Goal: Book appointment/travel/reservation

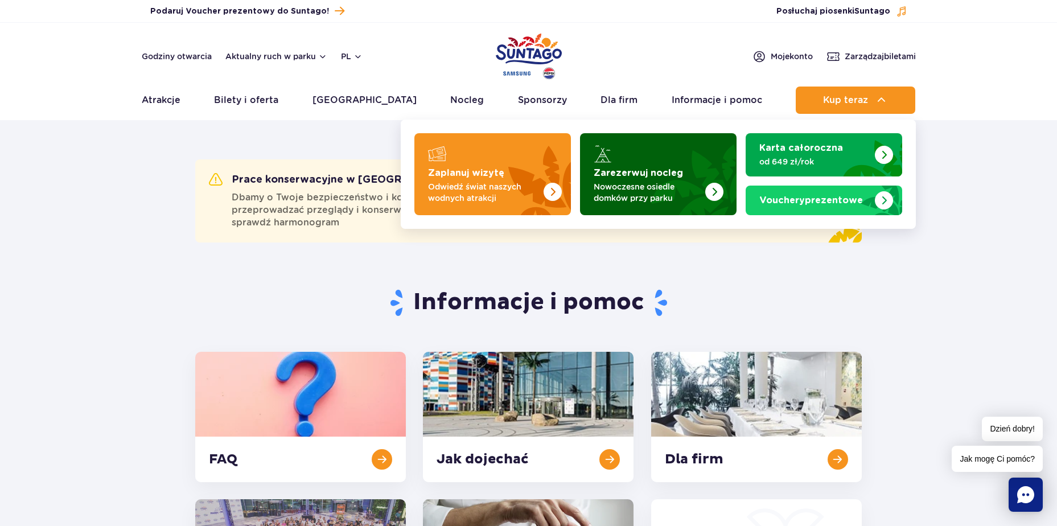
click at [714, 160] on img "Zarezerwuj nocleg" at bounding box center [686, 170] width 100 height 89
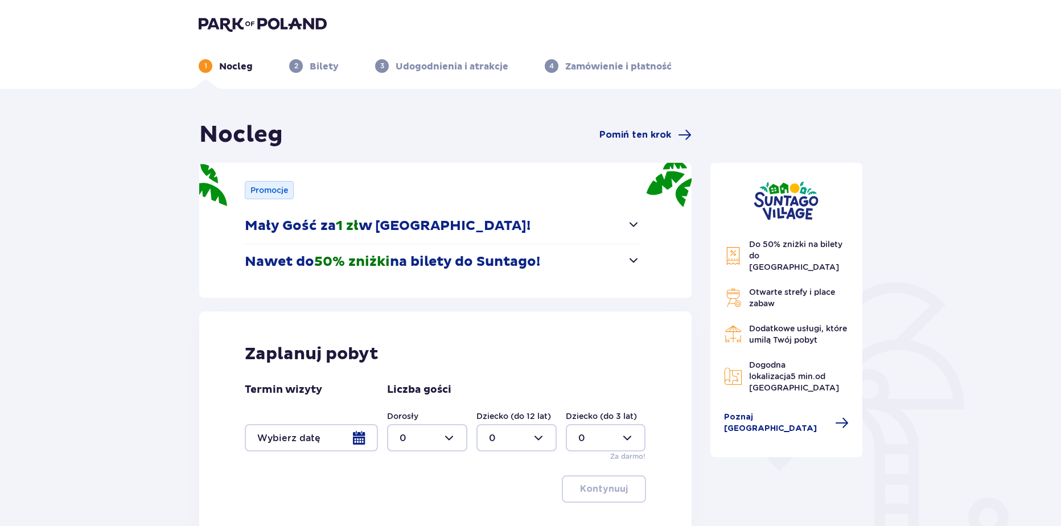
click at [327, 449] on div at bounding box center [311, 437] width 133 height 27
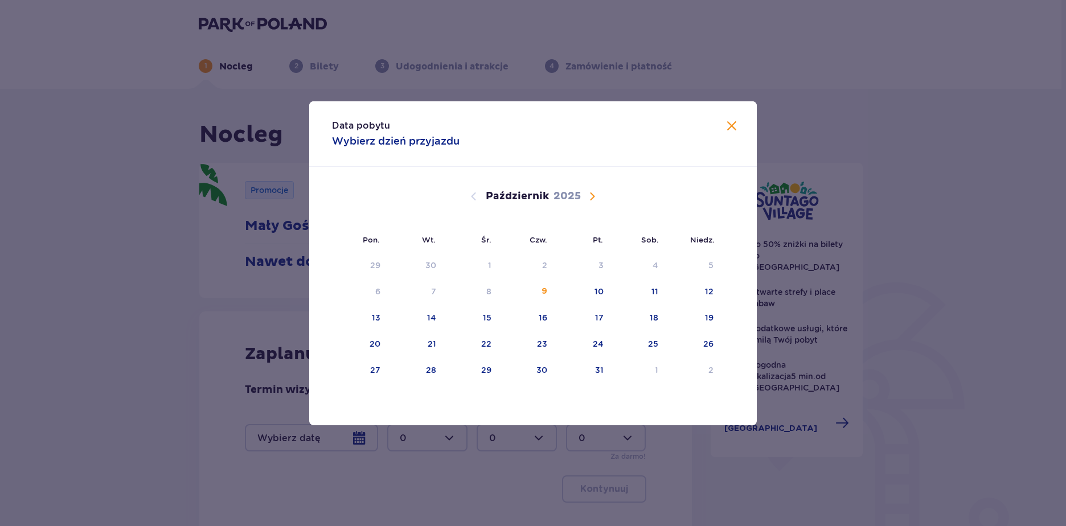
click at [590, 197] on span "Następny miesiąc" at bounding box center [592, 197] width 14 height 14
click at [588, 345] on div "23" at bounding box center [581, 344] width 56 height 25
click at [357, 377] on div "26" at bounding box center [359, 370] width 55 height 25
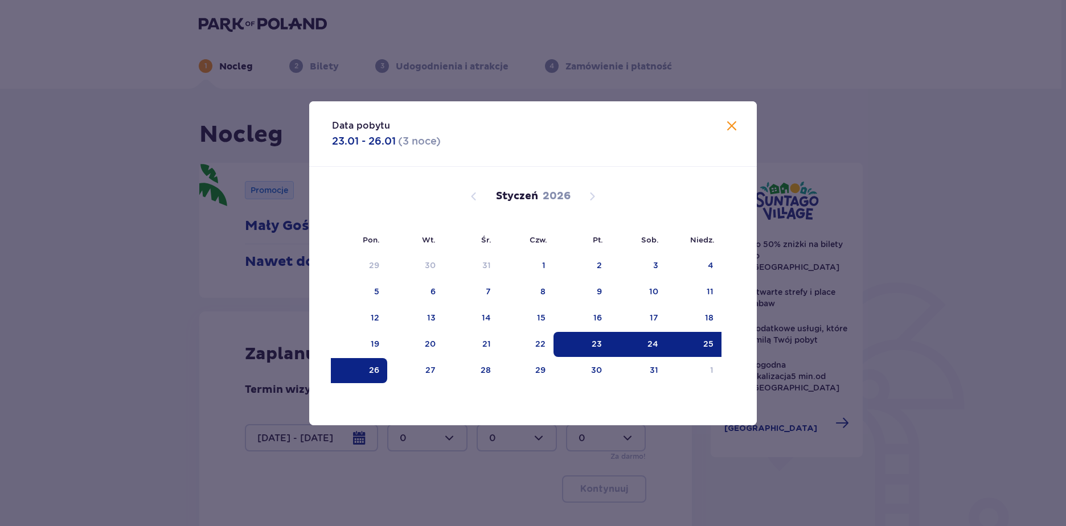
type input "23.01.26 - 26.01.26"
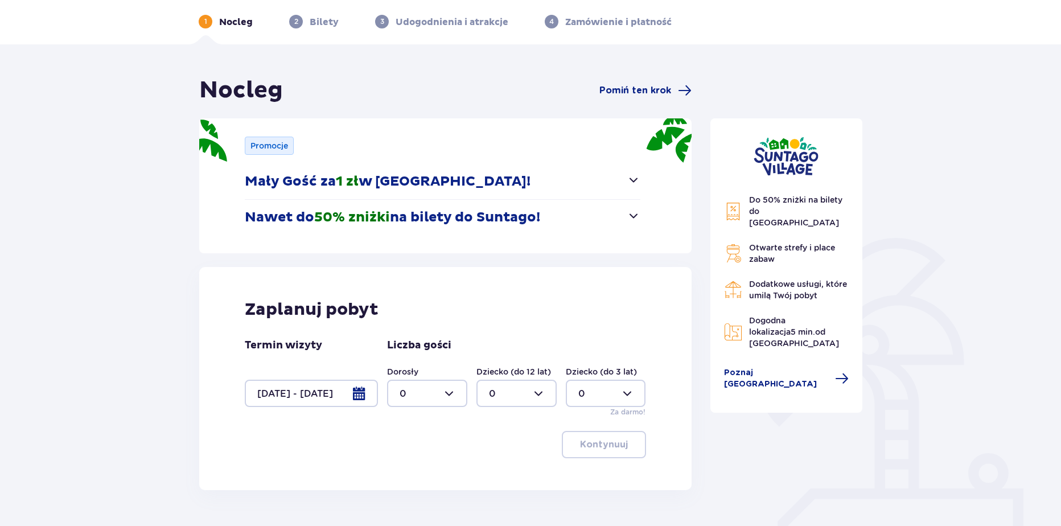
scroll to position [47, 0]
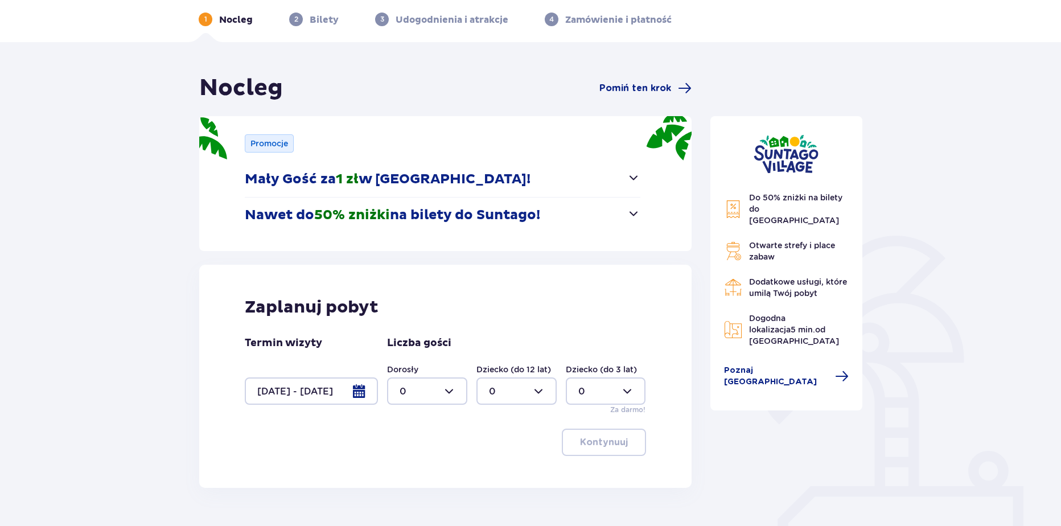
click at [424, 400] on div at bounding box center [427, 390] width 80 height 27
click at [416, 471] on div "2" at bounding box center [427, 473] width 55 height 13
type input "2"
click at [506, 399] on div at bounding box center [516, 390] width 80 height 27
click at [508, 473] on div "2" at bounding box center [516, 473] width 55 height 13
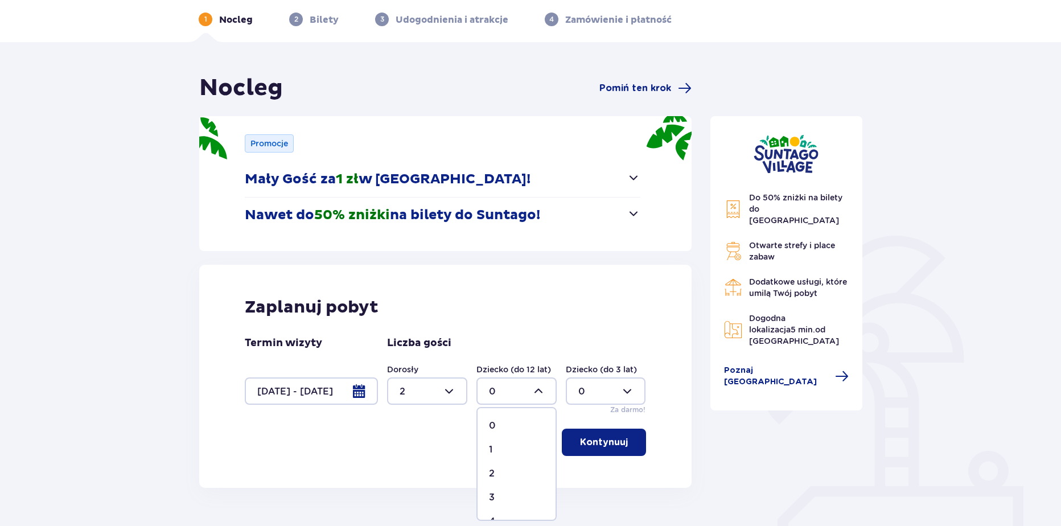
type input "2"
click at [602, 450] on button "Kontynuuj" at bounding box center [604, 442] width 84 height 27
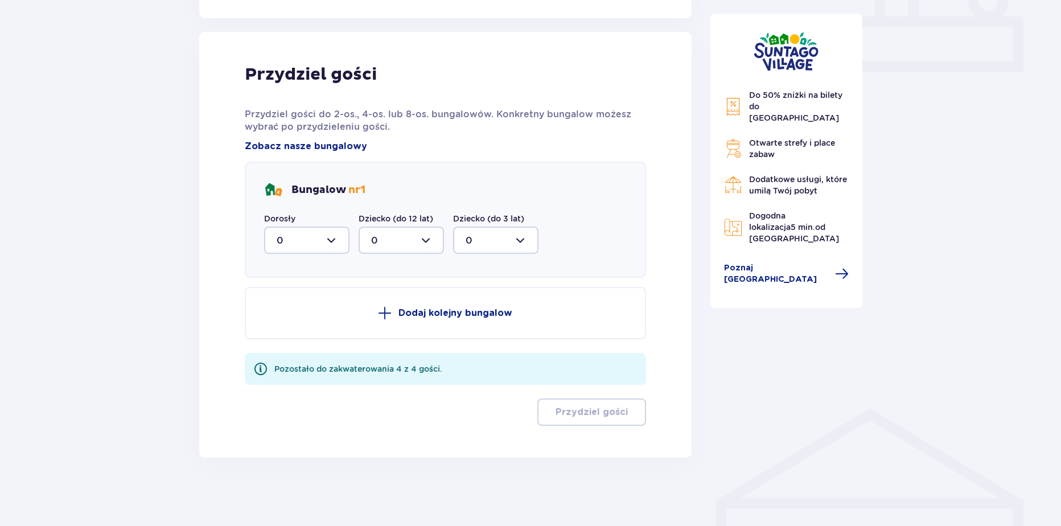
click at [327, 238] on div at bounding box center [306, 240] width 85 height 27
click at [287, 324] on div "2" at bounding box center [307, 323] width 60 height 13
type input "2"
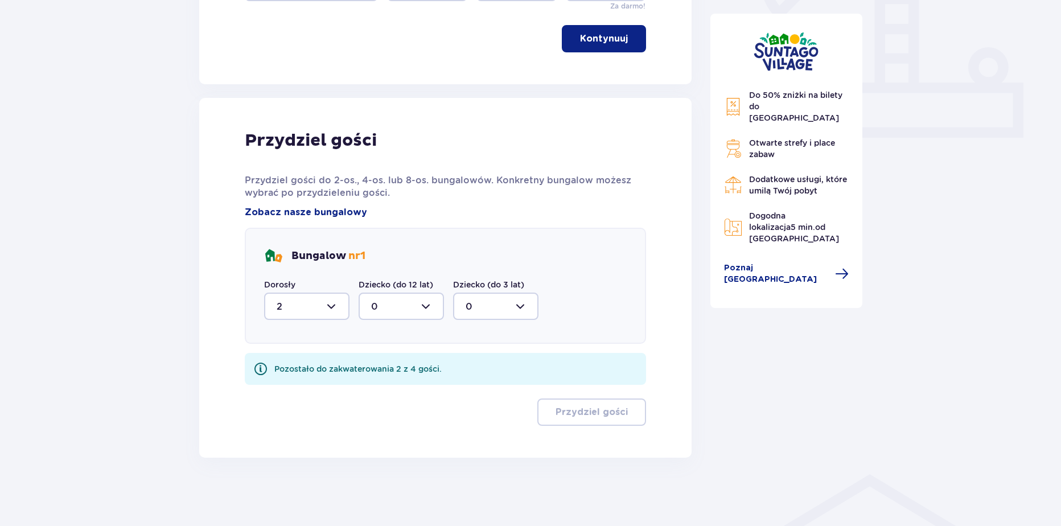
click at [389, 317] on div at bounding box center [401, 306] width 85 height 27
drag, startPoint x: 377, startPoint y: 401, endPoint x: 413, endPoint y: 393, distance: 36.6
click at [381, 400] on span "2" at bounding box center [401, 389] width 83 height 24
type input "2"
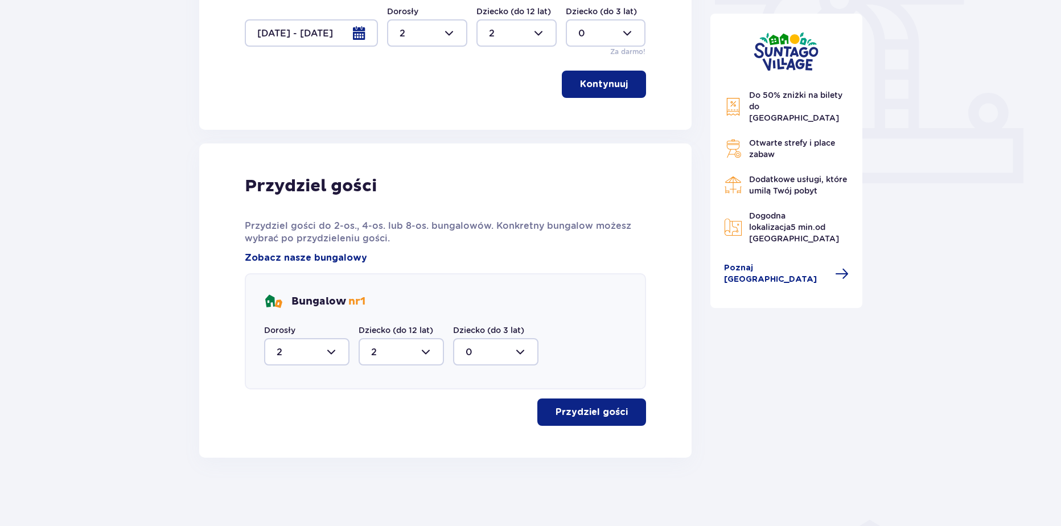
click at [558, 400] on button "Przydziel gości" at bounding box center [591, 412] width 109 height 27
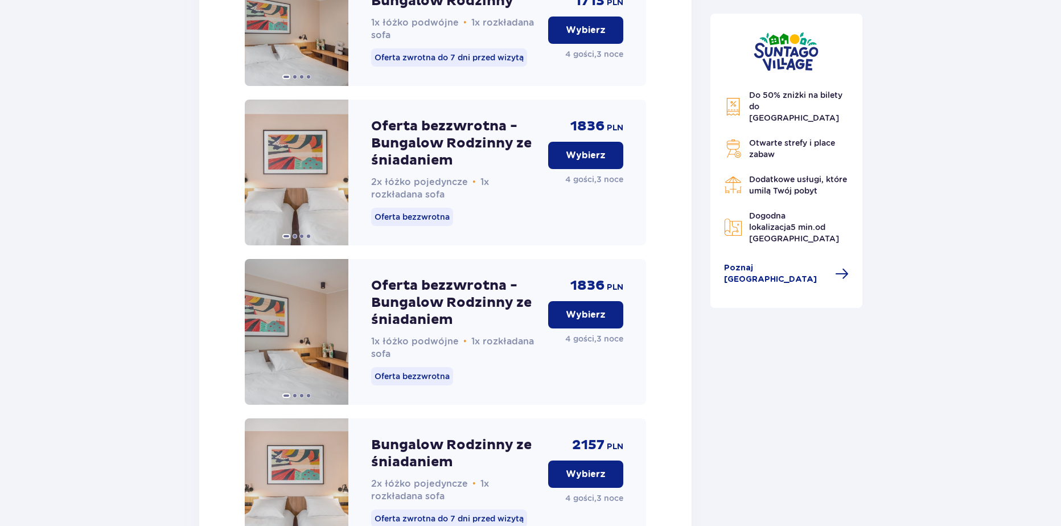
scroll to position [1465, 0]
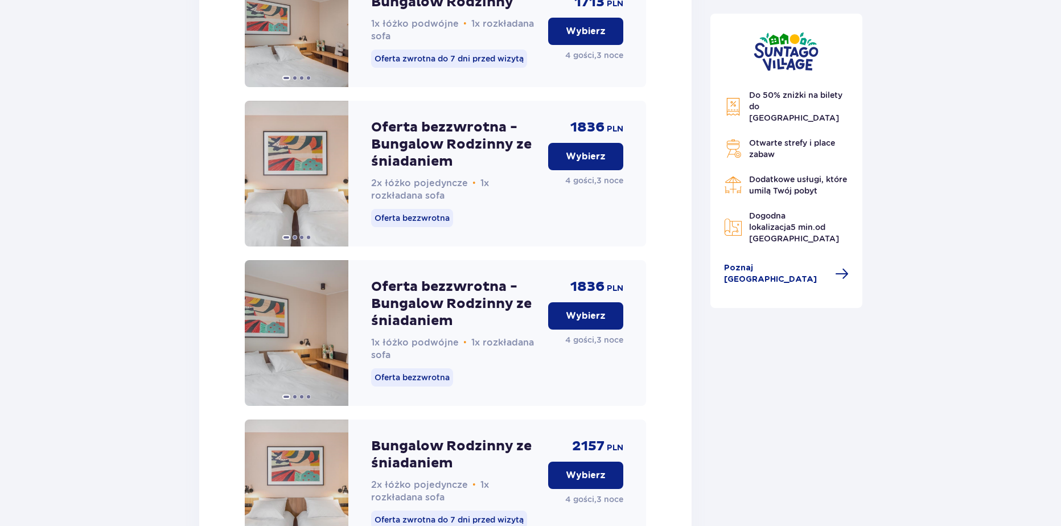
click at [756, 428] on div "Do 50% zniżki na bilety do parku Suntago Otwarte strefy i place zabaw Dodatkowe…" at bounding box center [786, 286] width 171 height 3263
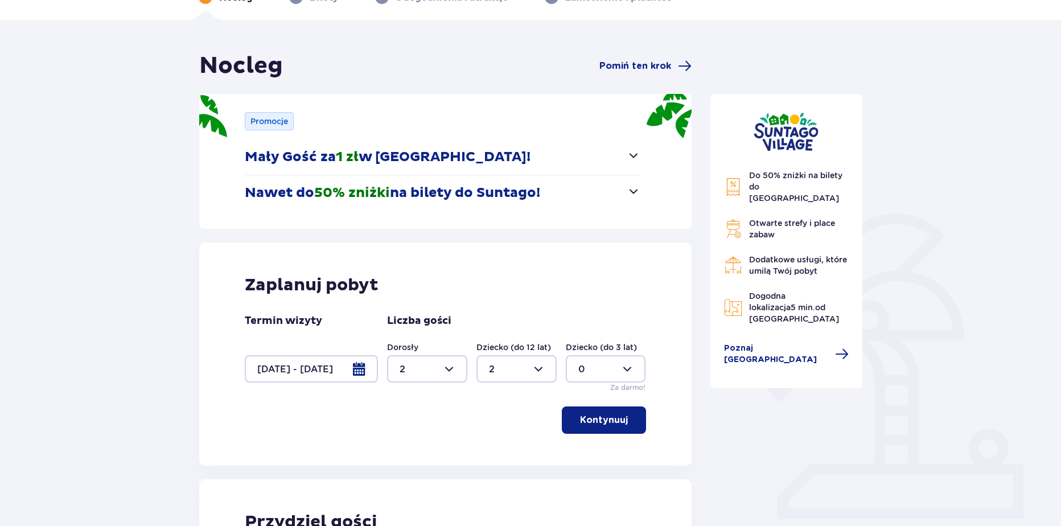
scroll to position [76, 0]
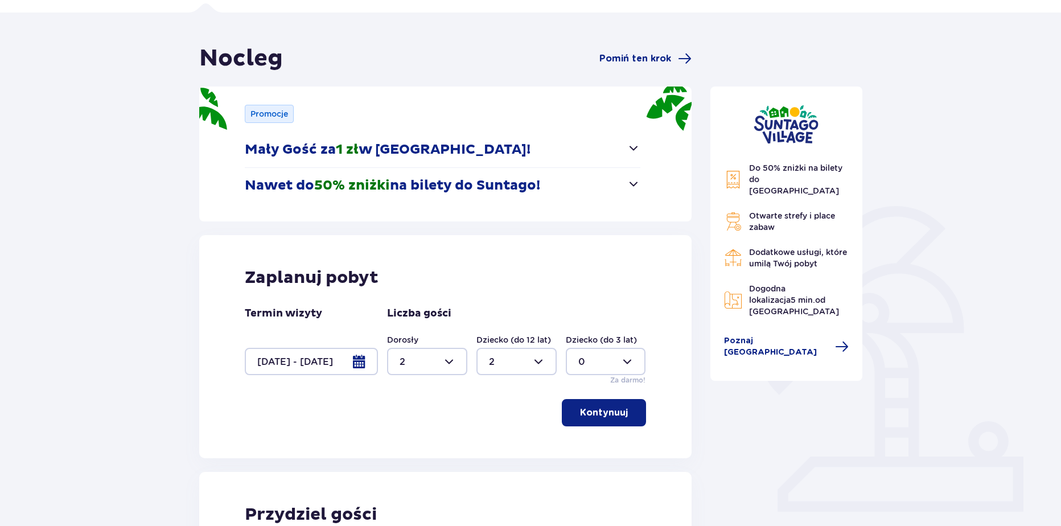
click at [344, 368] on div at bounding box center [311, 361] width 133 height 27
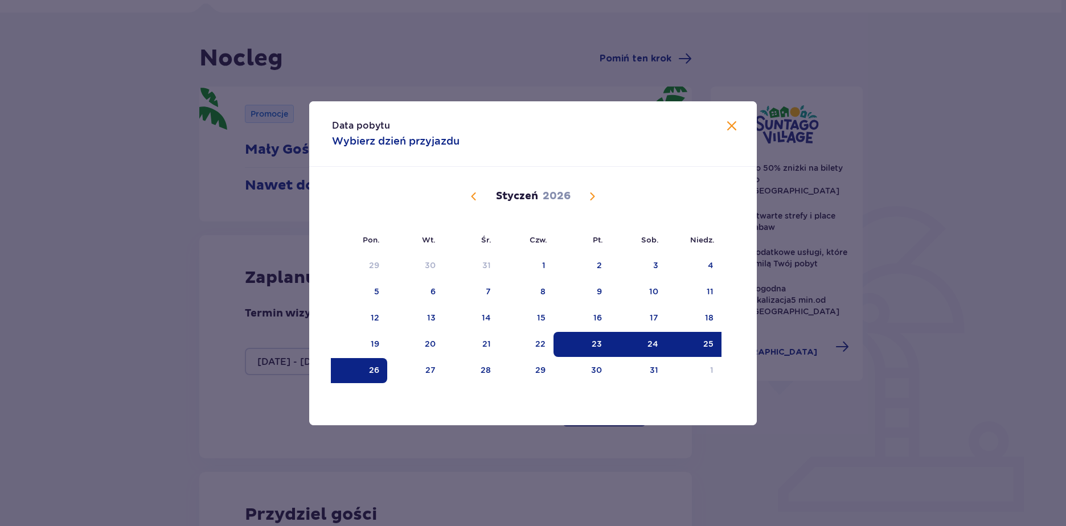
click at [478, 202] on span "Poprzedni miesiąc" at bounding box center [474, 197] width 14 height 14
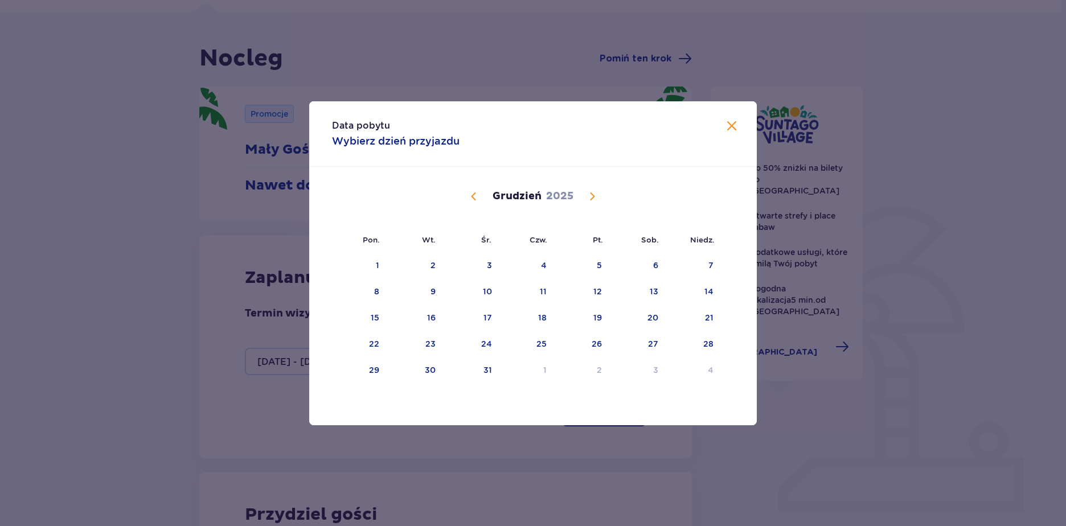
click at [478, 202] on span "Poprzedni miesiąc" at bounding box center [474, 197] width 14 height 14
click at [528, 292] on div "9" at bounding box center [527, 292] width 56 height 25
click at [569, 286] on div "10" at bounding box center [583, 292] width 56 height 25
type input "09.10.25 - 10.10.25"
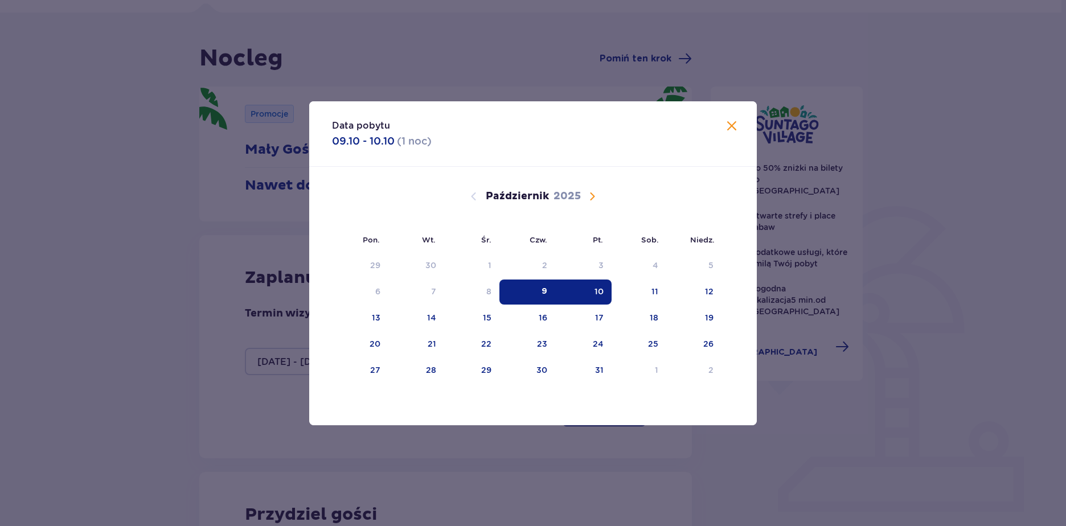
type input "0"
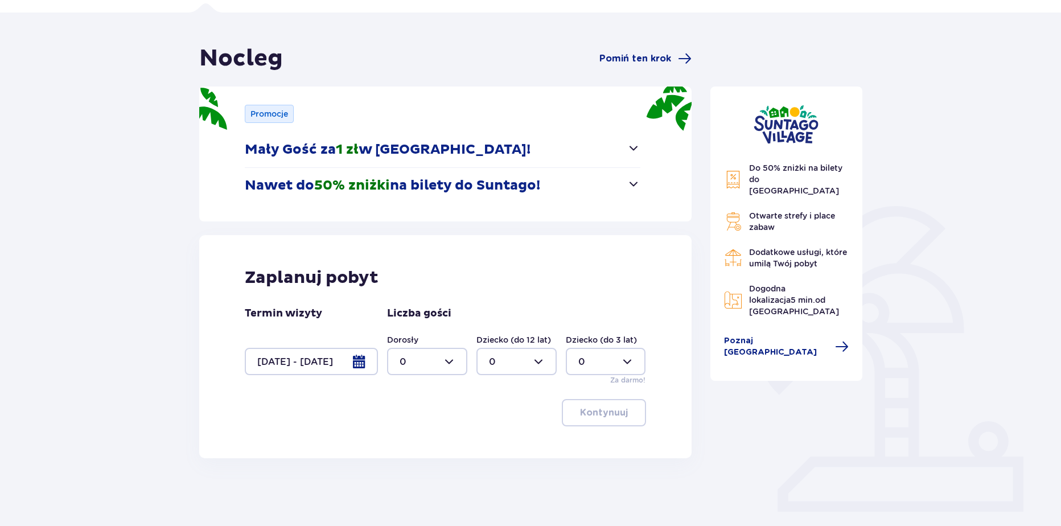
click at [429, 361] on div at bounding box center [427, 361] width 80 height 27
click at [397, 420] on span "1" at bounding box center [427, 420] width 78 height 24
type input "1"
click at [602, 422] on button "Kontynuuj" at bounding box center [604, 412] width 84 height 27
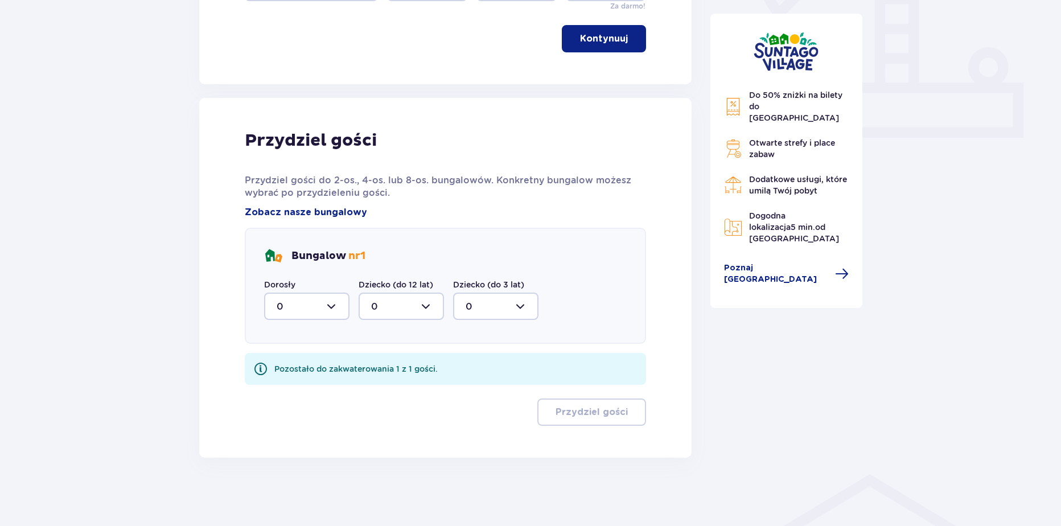
click at [311, 300] on div at bounding box center [306, 306] width 85 height 27
click at [324, 367] on div "1" at bounding box center [307, 365] width 60 height 13
type input "1"
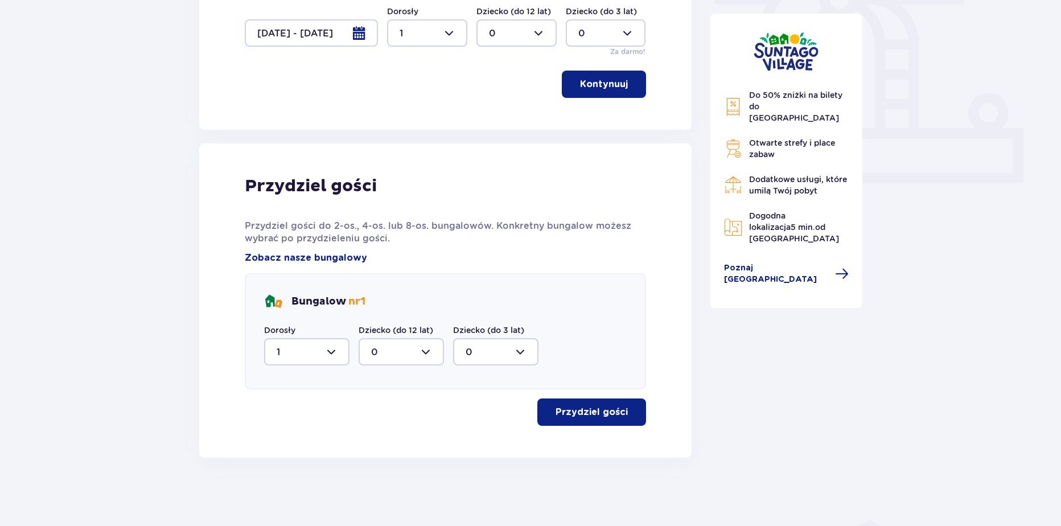
click at [606, 422] on button "Przydziel gości" at bounding box center [591, 412] width 109 height 27
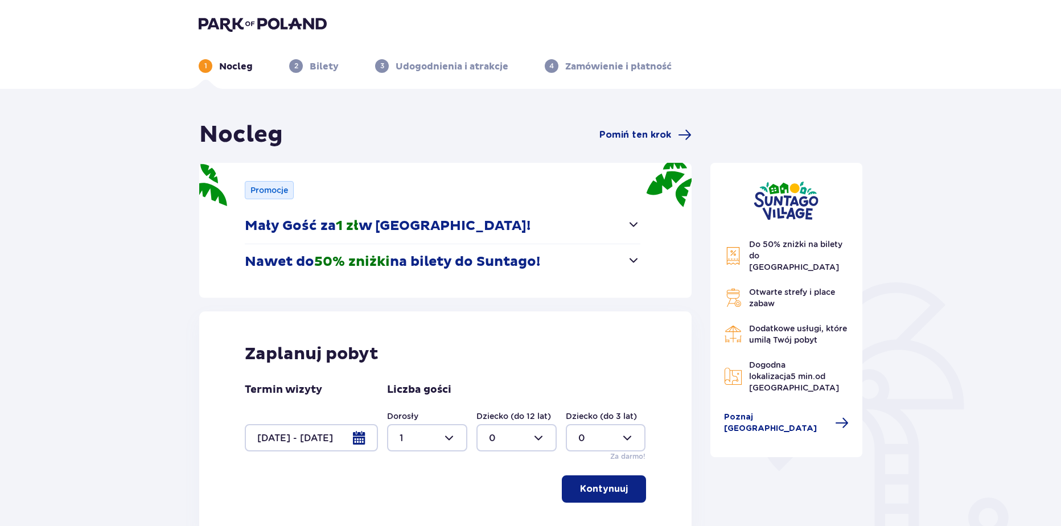
click at [276, 26] on img at bounding box center [263, 24] width 128 height 16
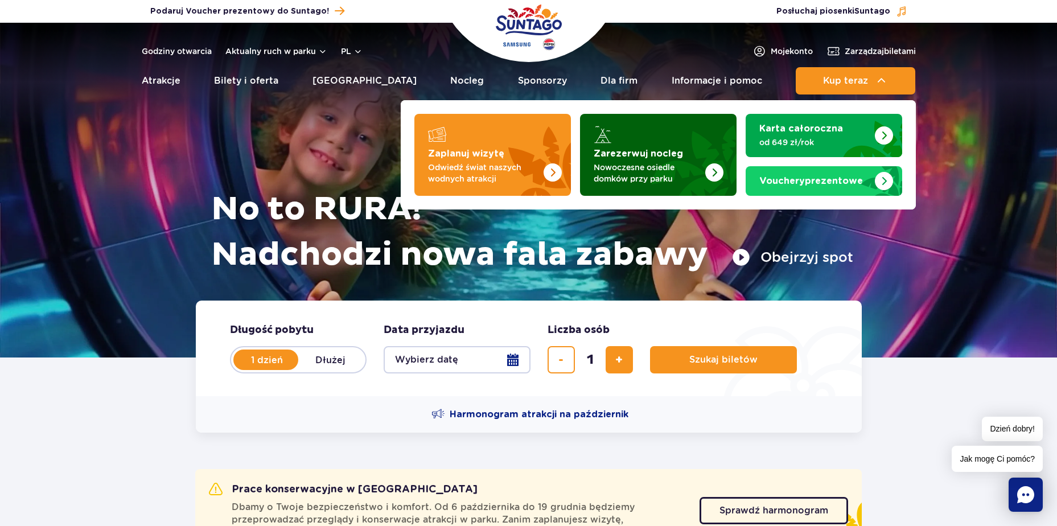
click at [655, 126] on img "Zarezerwuj nocleg" at bounding box center [686, 151] width 100 height 89
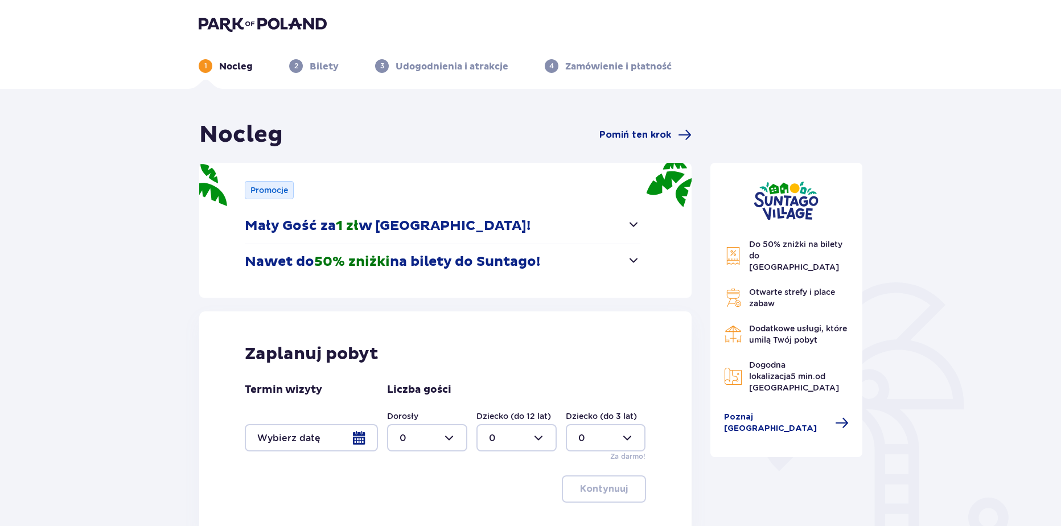
click at [355, 433] on div at bounding box center [311, 437] width 133 height 27
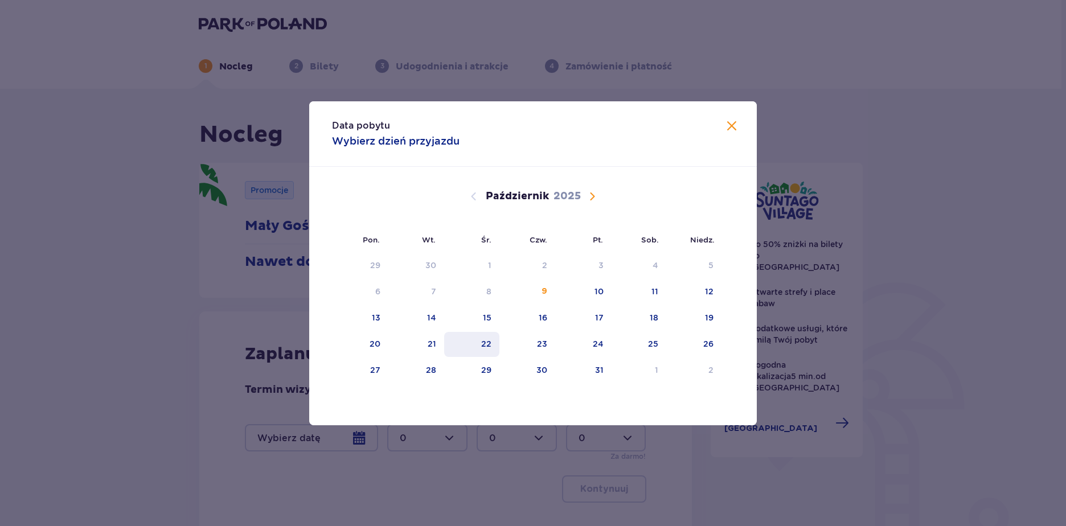
click at [485, 349] on div "22" at bounding box center [486, 343] width 10 height 11
click at [506, 347] on div "23" at bounding box center [527, 344] width 56 height 25
type input "22.10.25 - 23.10.25"
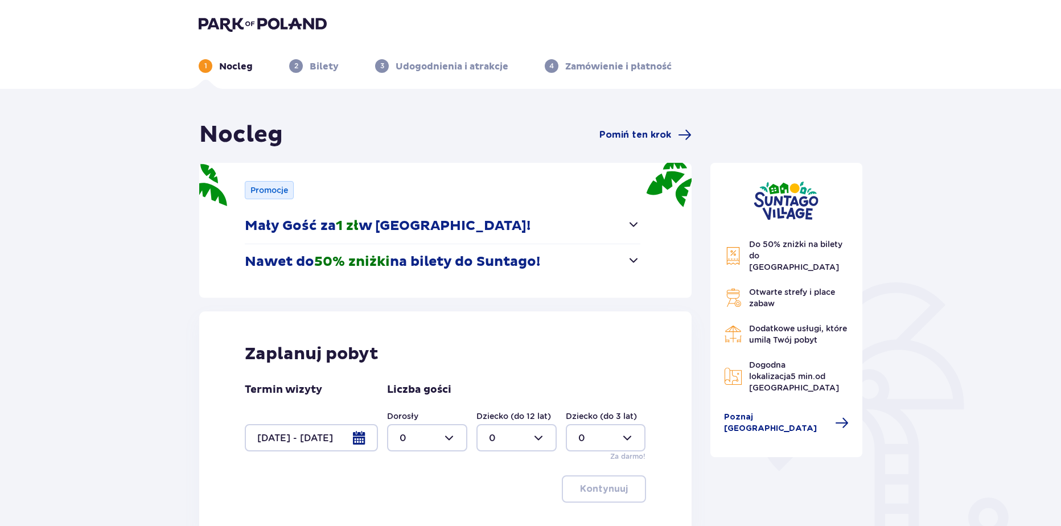
click at [436, 434] on div at bounding box center [427, 437] width 80 height 27
click at [417, 370] on div "2" at bounding box center [427, 374] width 55 height 13
type input "2"
click at [580, 483] on p "Kontynuuj" at bounding box center [604, 489] width 48 height 13
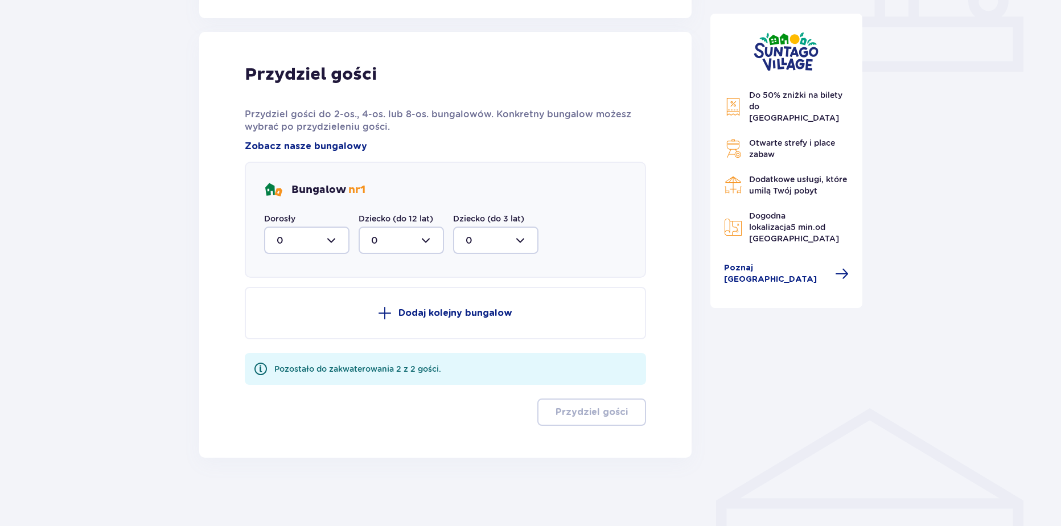
click at [335, 233] on div at bounding box center [306, 240] width 85 height 27
click at [289, 330] on span "2" at bounding box center [306, 323] width 83 height 24
type input "2"
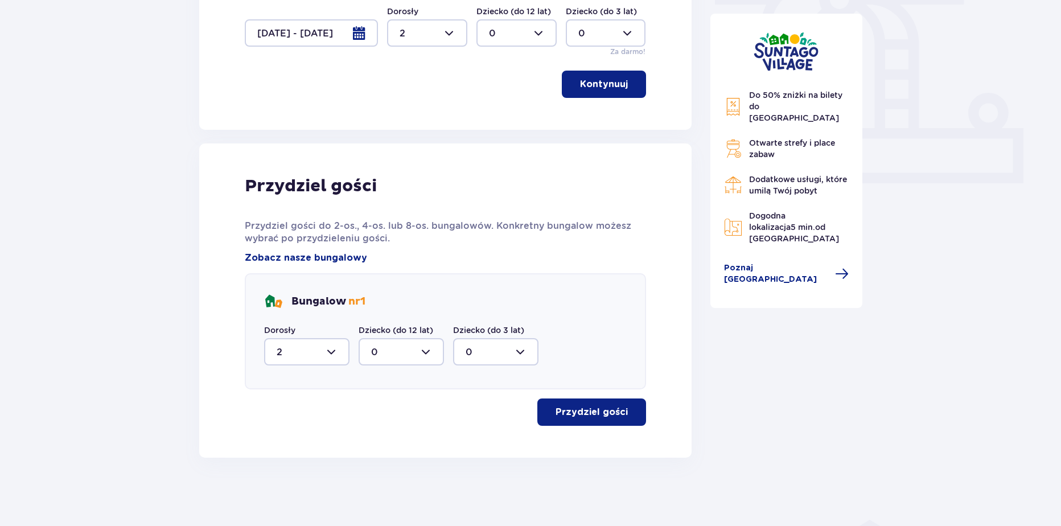
click at [575, 422] on button "Przydziel gości" at bounding box center [591, 412] width 109 height 27
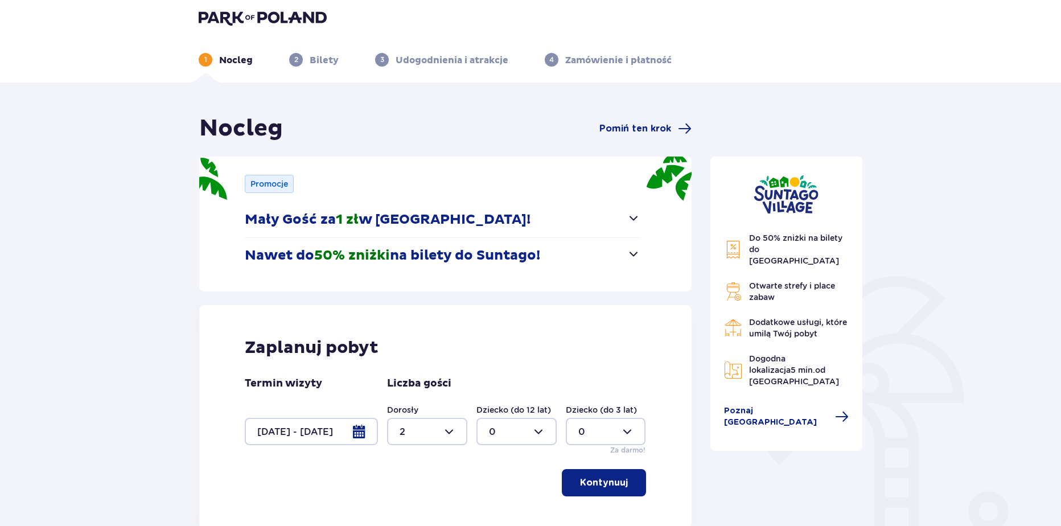
scroll to position [17, 0]
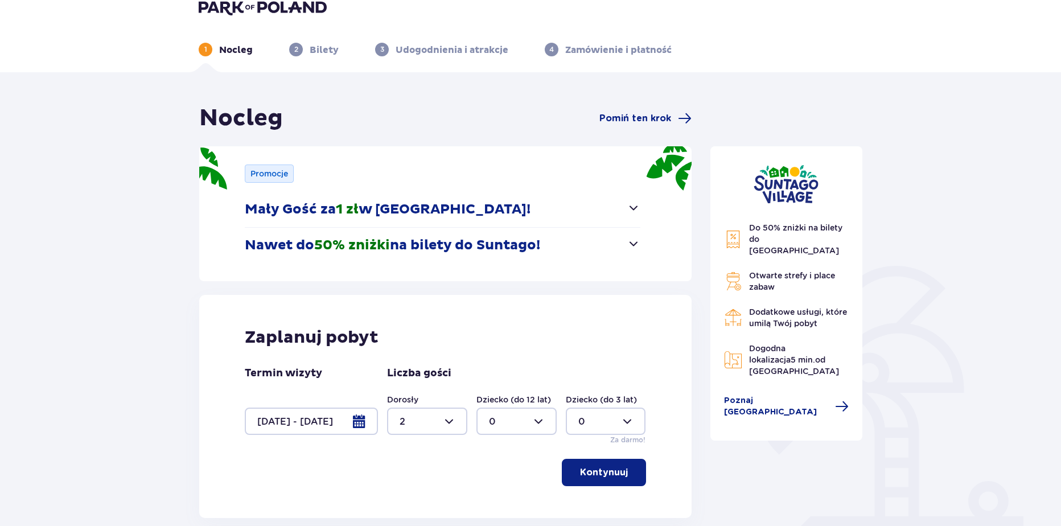
click at [489, 421] on div at bounding box center [516, 421] width 80 height 27
click at [498, 331] on div "1" at bounding box center [516, 334] width 55 height 13
type input "1"
click at [579, 481] on button "Kontynuuj" at bounding box center [604, 472] width 84 height 27
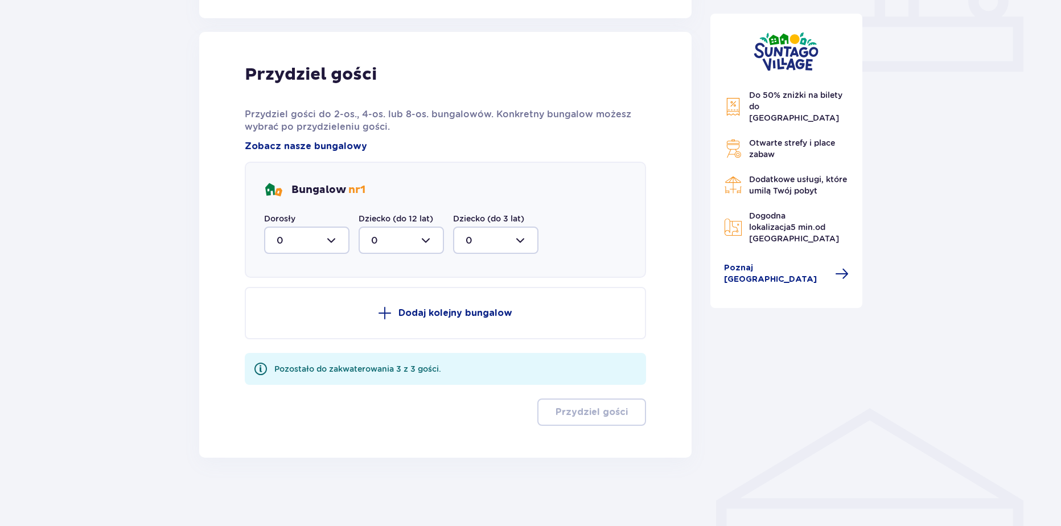
click at [290, 248] on div at bounding box center [306, 240] width 85 height 27
click at [289, 327] on div "2" at bounding box center [307, 323] width 60 height 13
type input "2"
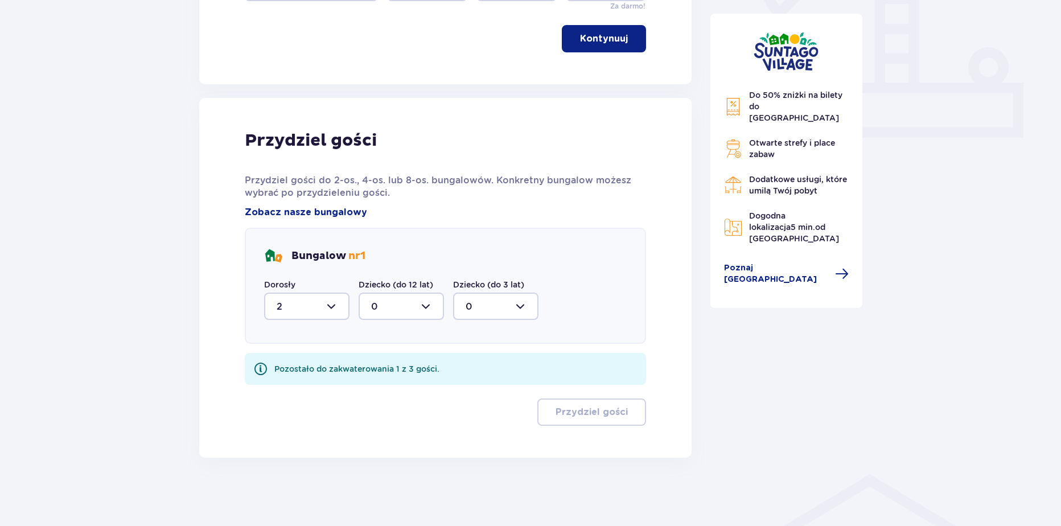
click at [386, 309] on div at bounding box center [401, 306] width 85 height 27
click at [383, 376] on span "1" at bounding box center [401, 365] width 83 height 24
type input "1"
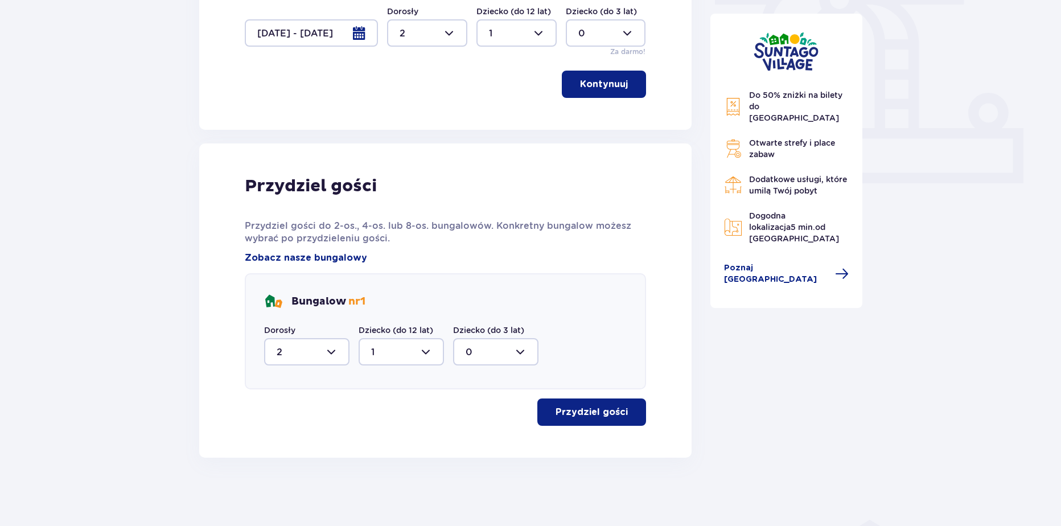
click at [566, 403] on button "Przydziel gości" at bounding box center [591, 412] width 109 height 27
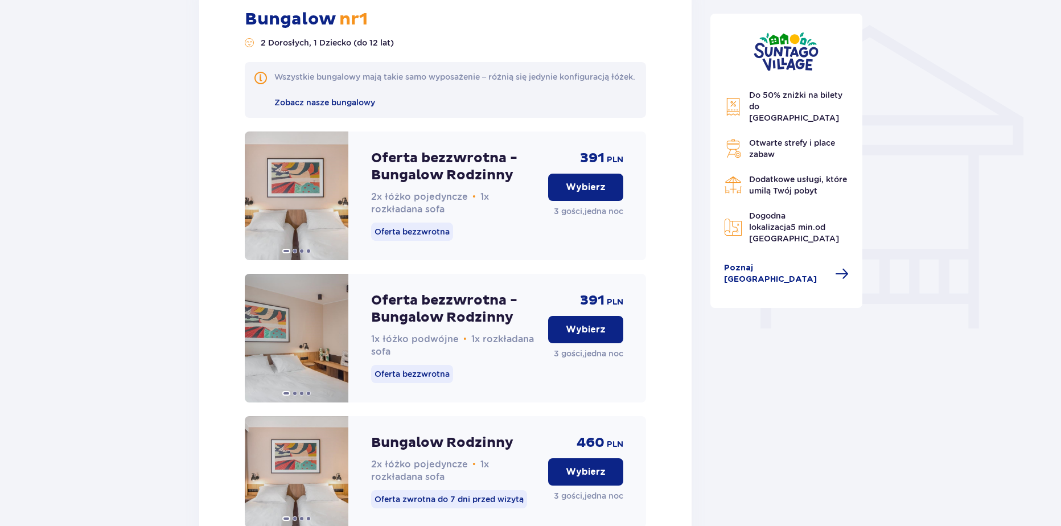
scroll to position [899, 0]
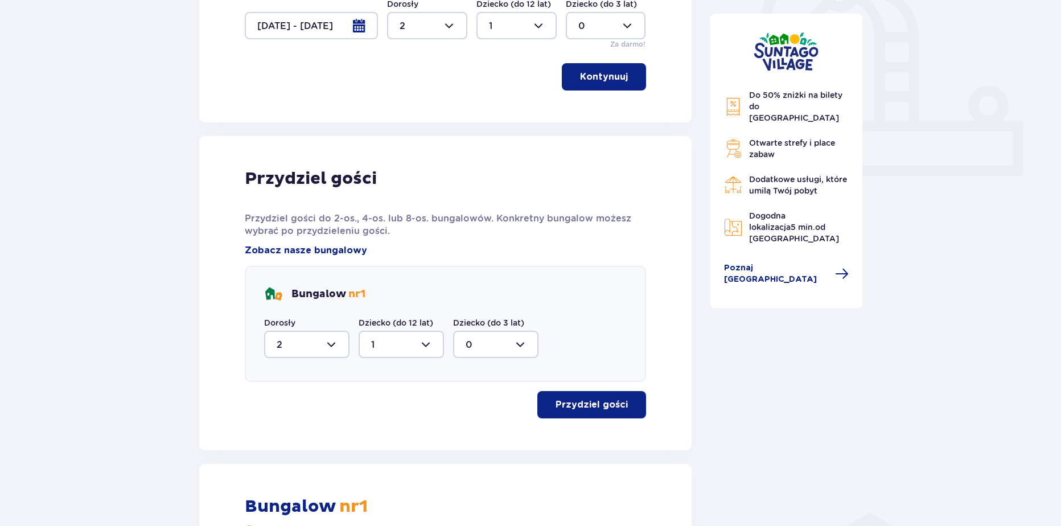
scroll to position [0, 0]
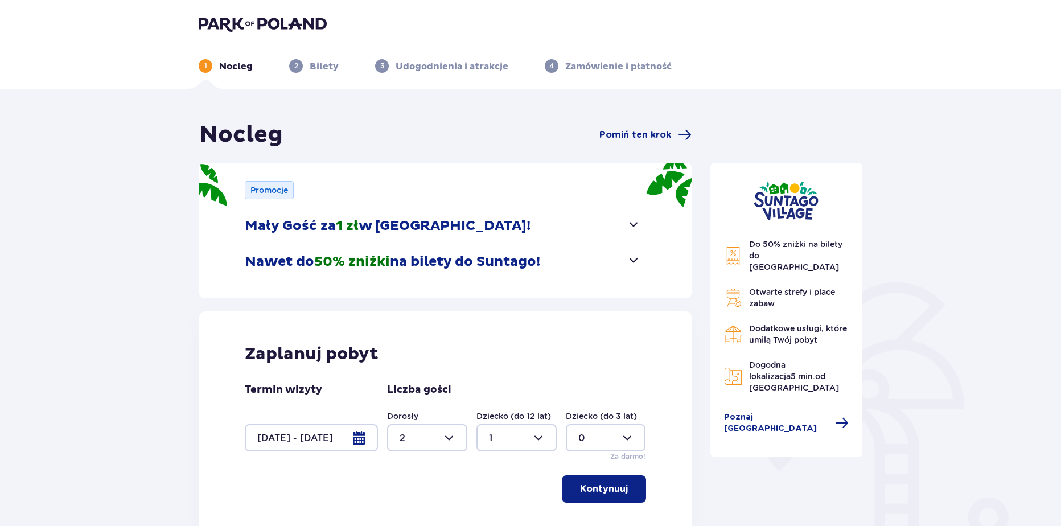
click at [490, 432] on div at bounding box center [516, 437] width 80 height 27
click at [501, 329] on div "0" at bounding box center [516, 327] width 55 height 13
type input "0"
click at [603, 519] on div "Zaplanuj pobyt Termin wizyty 22.10.25 - 23.10.25 Liczba gości Dorosły 2 Dziecko…" at bounding box center [445, 422] width 492 height 223
click at [605, 499] on button "Kontynuuj" at bounding box center [604, 488] width 84 height 27
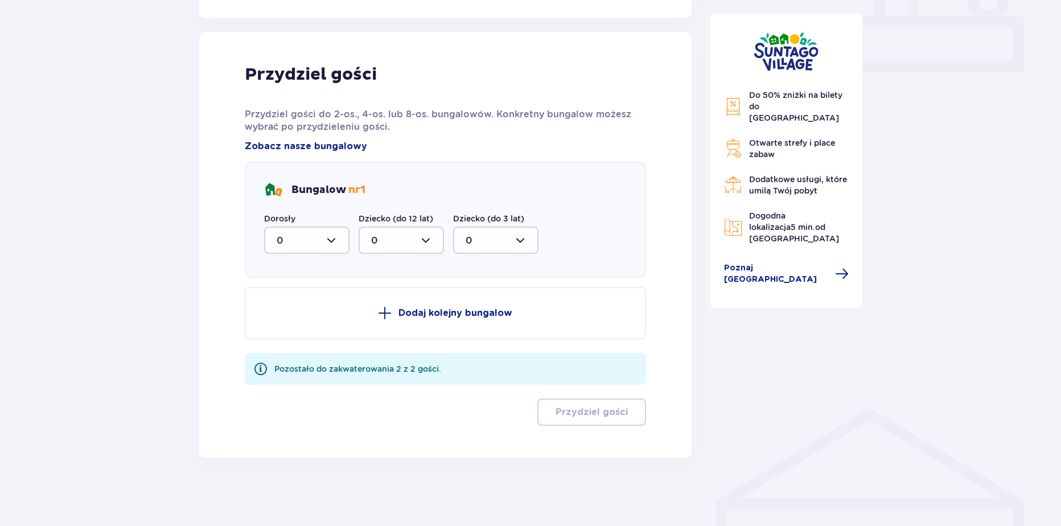
drag, startPoint x: 290, startPoint y: 235, endPoint x: 290, endPoint y: 247, distance: 12.5
click at [290, 236] on div at bounding box center [306, 240] width 85 height 27
drag, startPoint x: 285, startPoint y: 318, endPoint x: 291, endPoint y: 325, distance: 9.7
click at [285, 319] on div "2" at bounding box center [307, 323] width 60 height 13
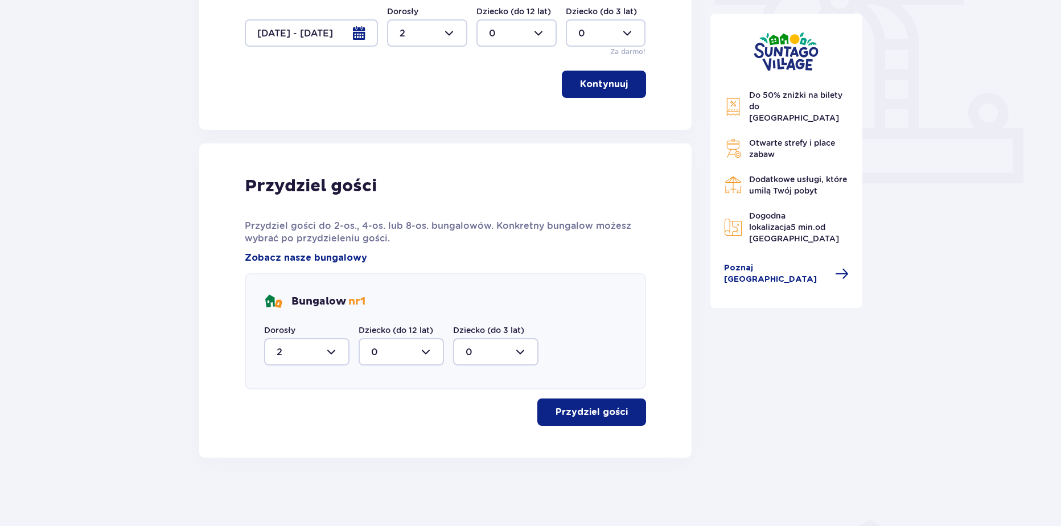
type input "2"
click at [616, 409] on p "Przydziel gości" at bounding box center [592, 412] width 72 height 13
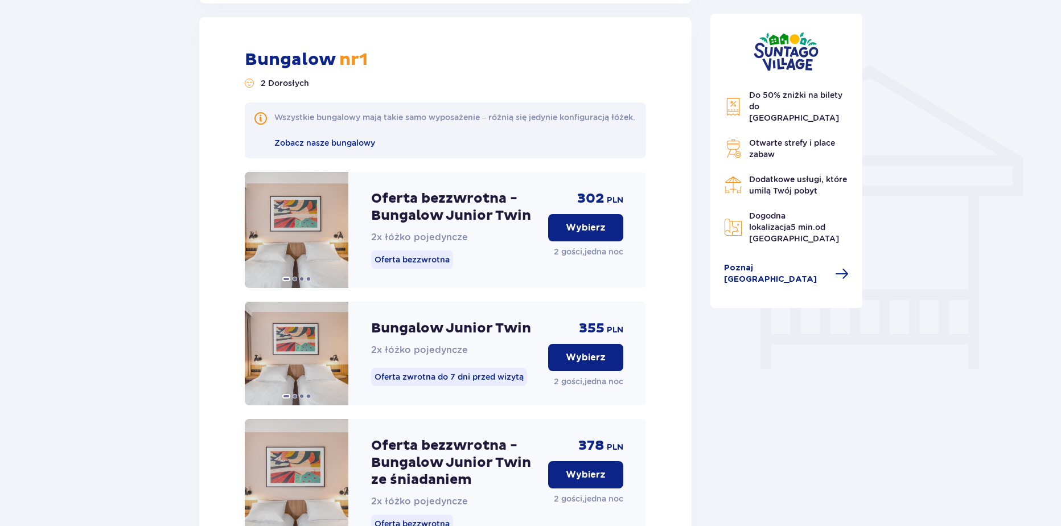
scroll to position [862, 0]
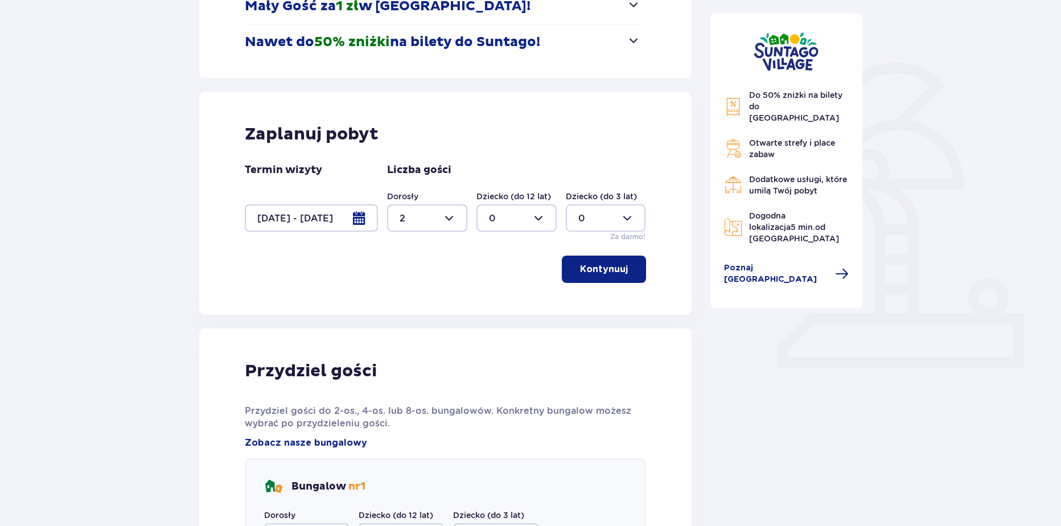
scroll to position [212, 0]
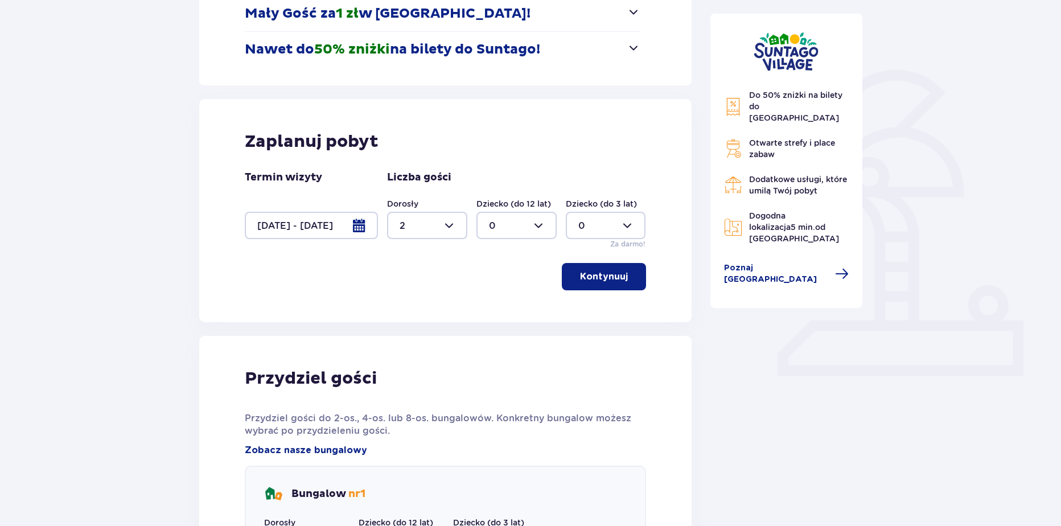
drag, startPoint x: 498, startPoint y: 220, endPoint x: 491, endPoint y: 239, distance: 20.0
click at [498, 220] on div at bounding box center [516, 225] width 80 height 27
click at [487, 276] on span "1" at bounding box center [517, 284] width 78 height 24
type input "1"
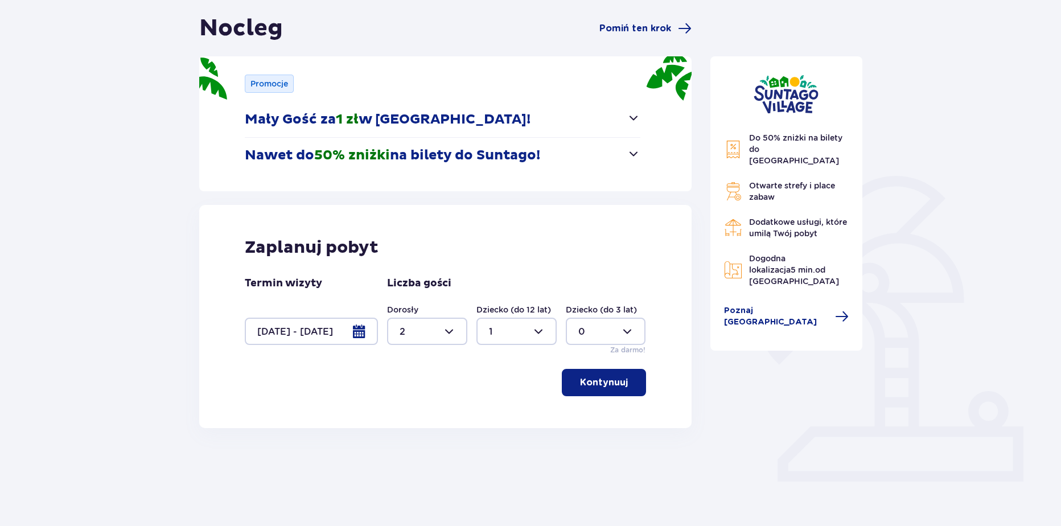
click at [580, 385] on p "Kontynuuj" at bounding box center [604, 382] width 48 height 13
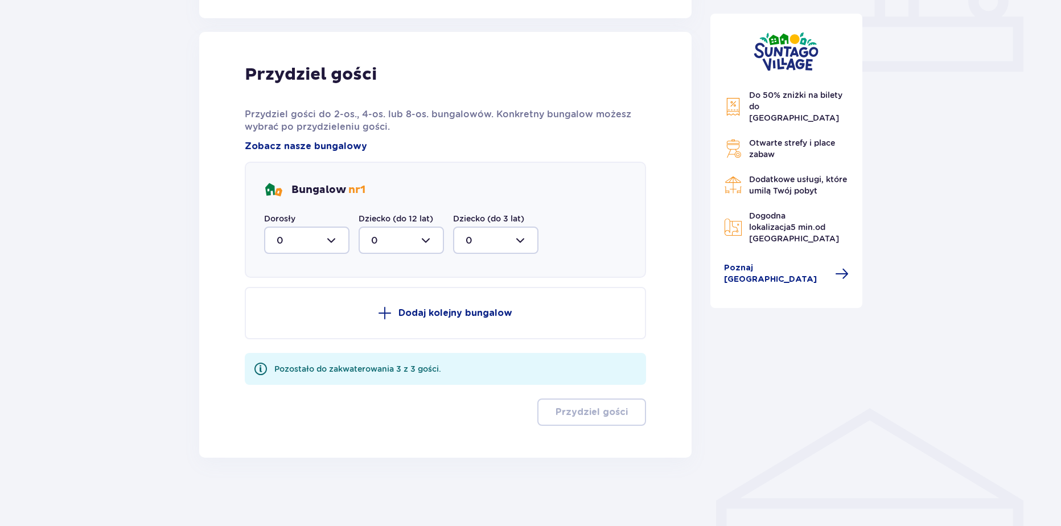
click at [313, 249] on div at bounding box center [306, 240] width 85 height 27
click at [289, 322] on div "2" at bounding box center [307, 323] width 60 height 13
type input "2"
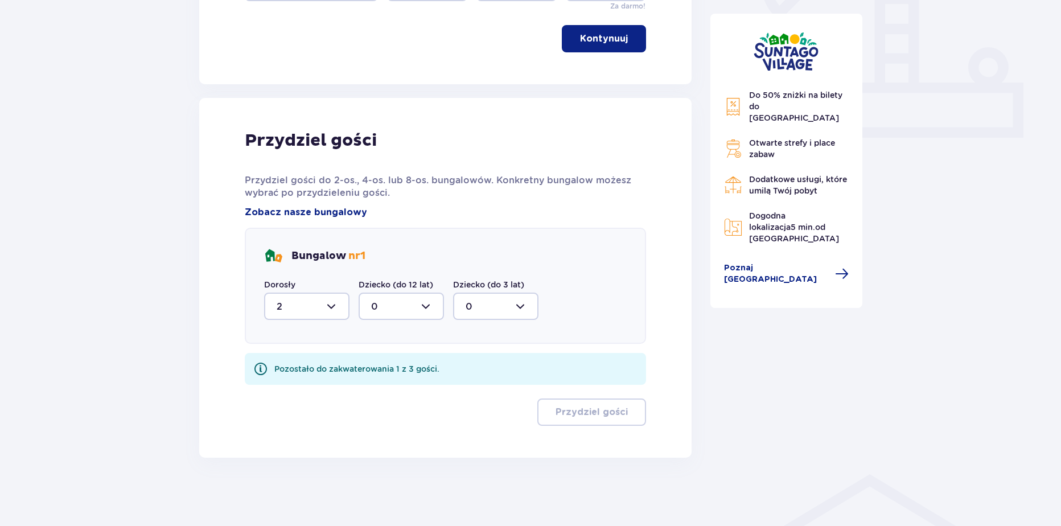
click at [375, 306] on div at bounding box center [401, 306] width 85 height 27
click at [370, 368] on span "1" at bounding box center [401, 365] width 83 height 24
type input "1"
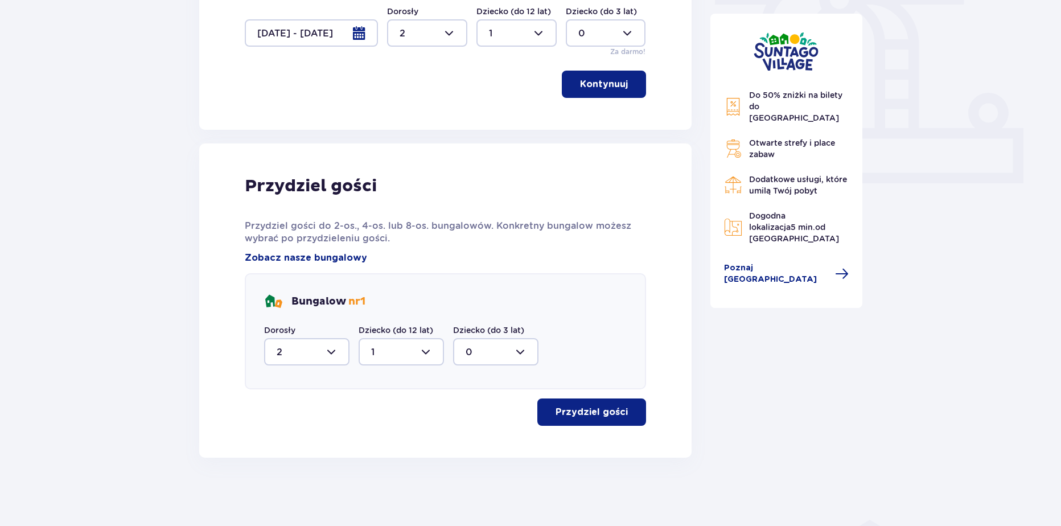
scroll to position [405, 0]
click at [631, 410] on span "button" at bounding box center [630, 412] width 14 height 14
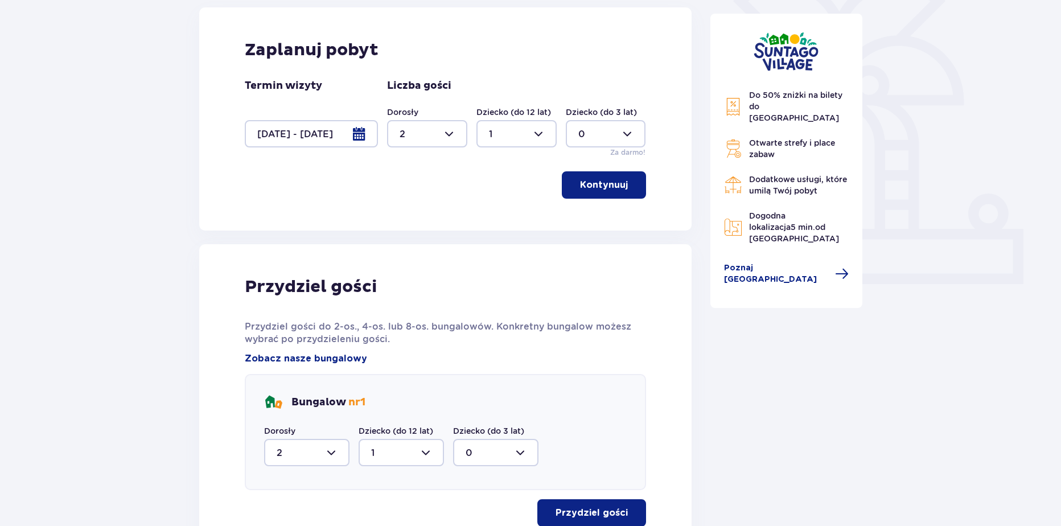
scroll to position [293, 0]
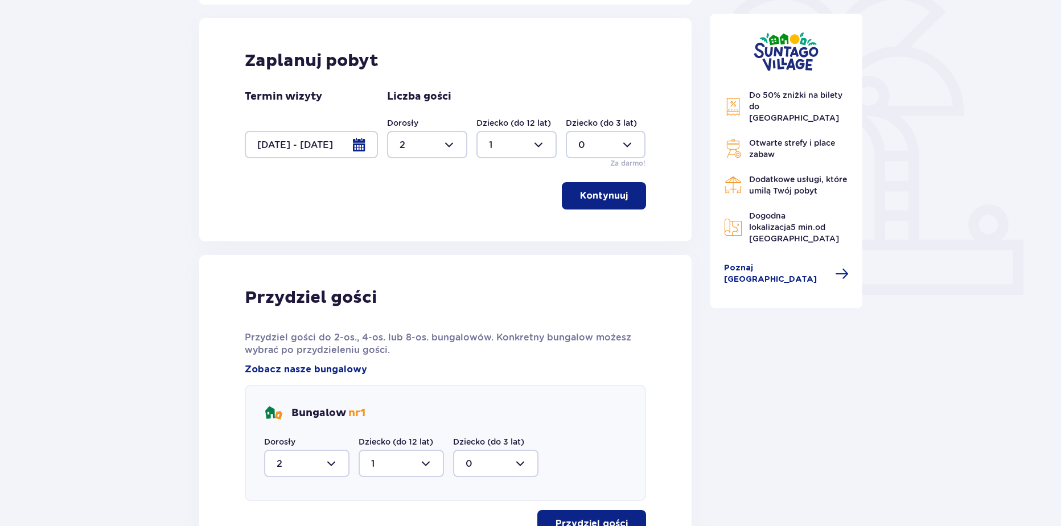
click at [532, 147] on div at bounding box center [516, 144] width 80 height 27
click at [513, 171] on span "0" at bounding box center [517, 179] width 78 height 24
type input "0"
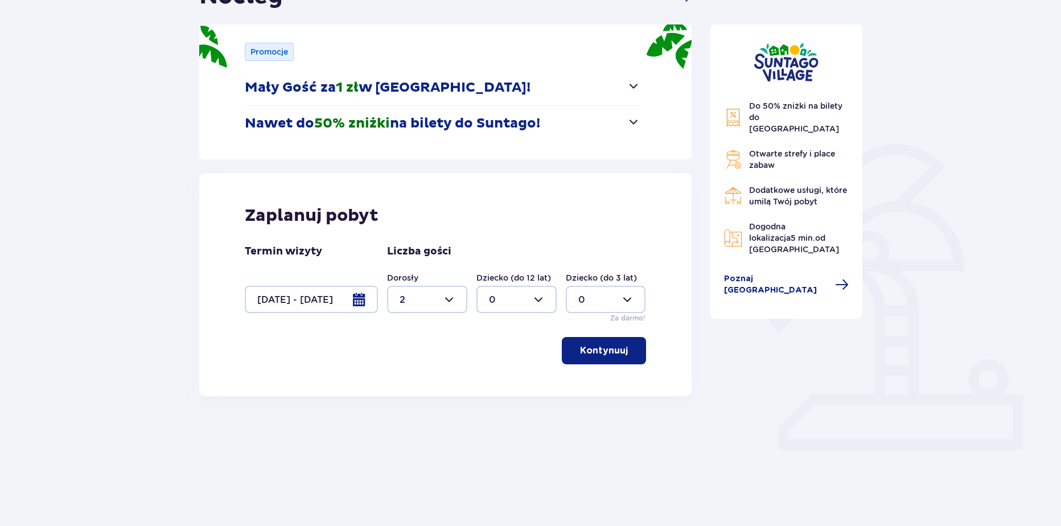
scroll to position [106, 0]
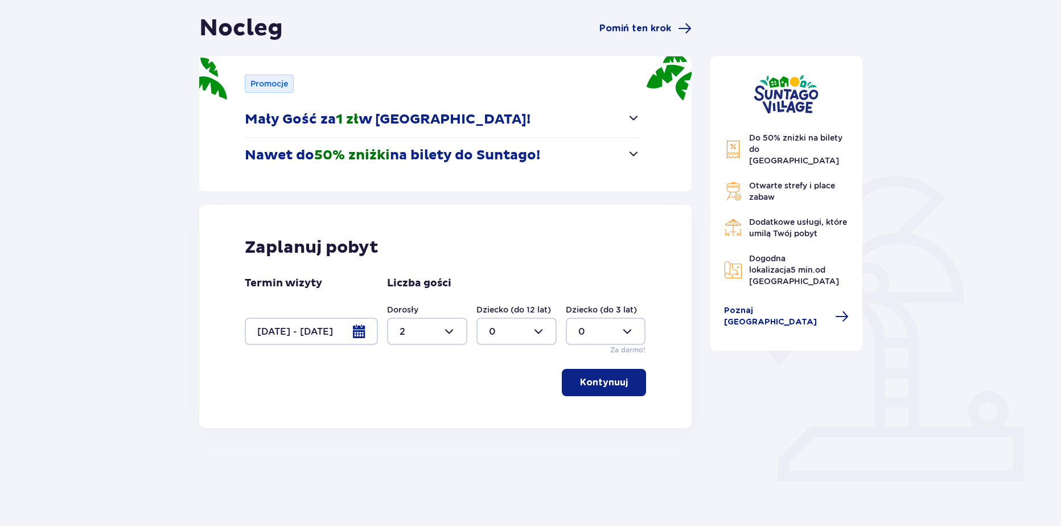
click at [598, 367] on div "Zaplanuj pobyt Termin wizyty 22.10.25 - 23.10.25 Liczba gości Dorosły 2 Dziecko…" at bounding box center [445, 316] width 492 height 223
click at [597, 380] on p "Kontynuuj" at bounding box center [604, 382] width 48 height 13
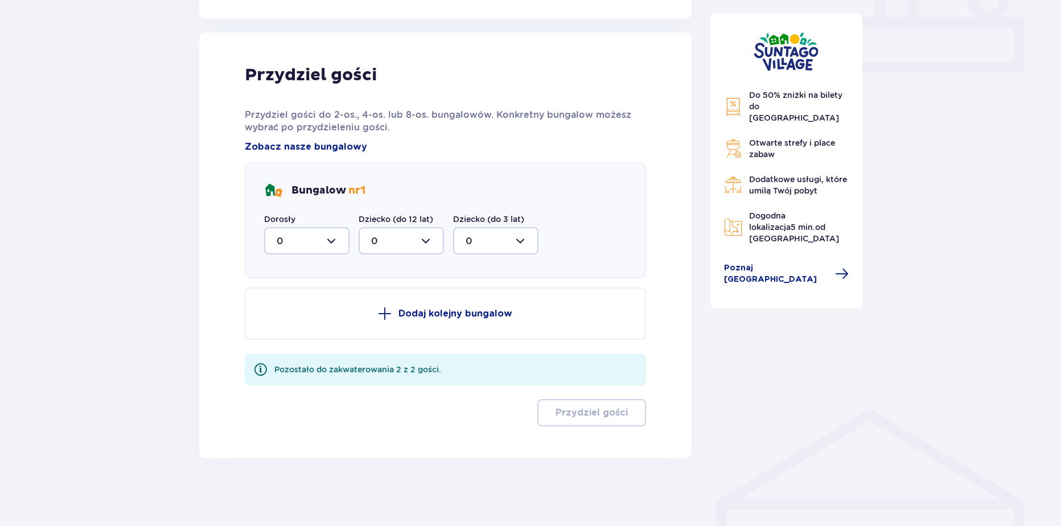
scroll to position [516, 0]
click at [311, 235] on div at bounding box center [306, 240] width 85 height 27
drag, startPoint x: 297, startPoint y: 318, endPoint x: 332, endPoint y: 355, distance: 51.6
click at [297, 318] on div "2" at bounding box center [307, 323] width 60 height 13
type input "2"
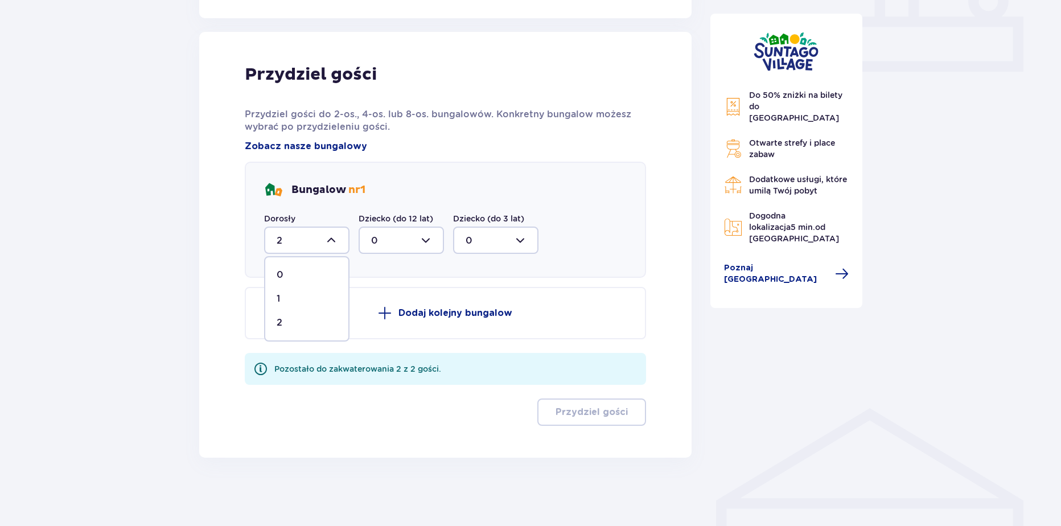
scroll to position [405, 0]
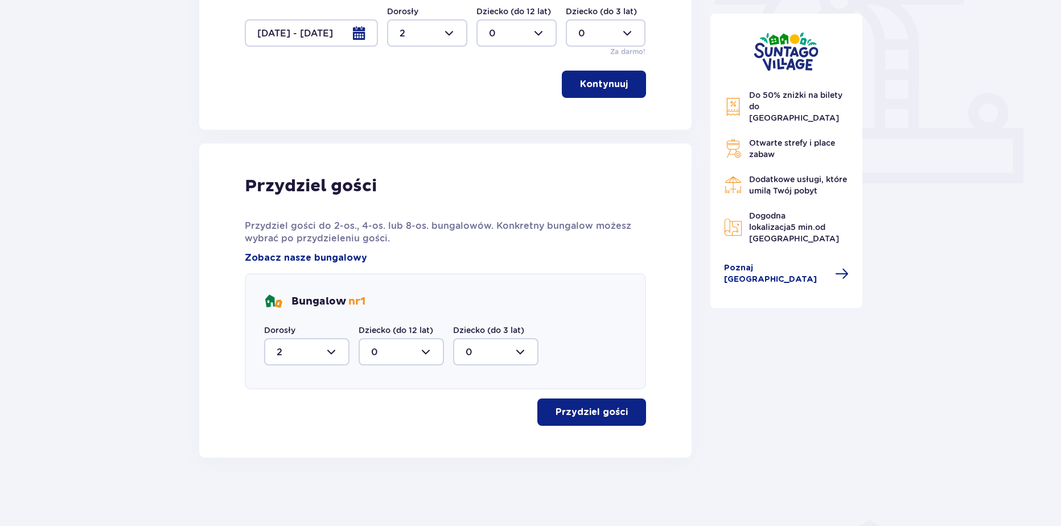
click at [580, 423] on button "Przydziel gości" at bounding box center [591, 412] width 109 height 27
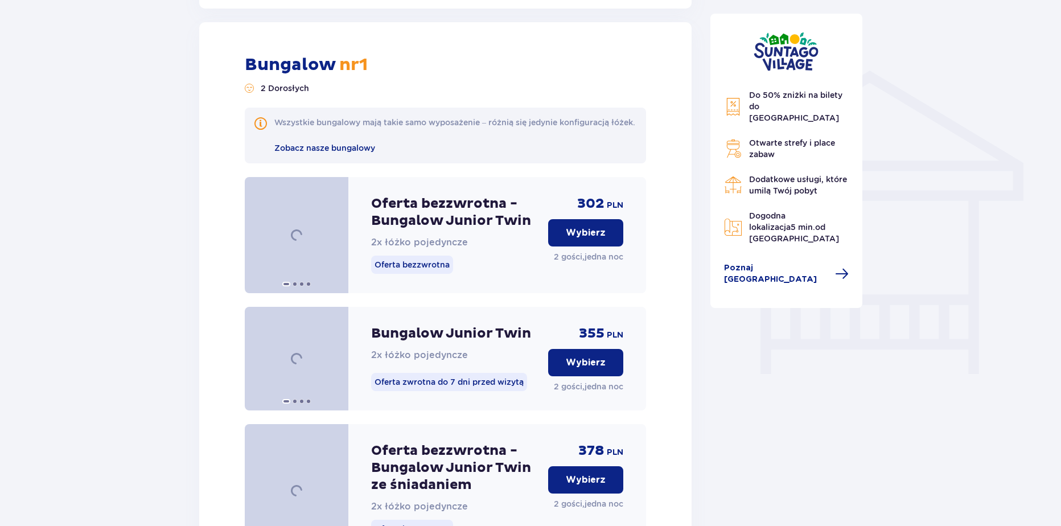
scroll to position [862, 0]
